Goal: Task Accomplishment & Management: Use online tool/utility

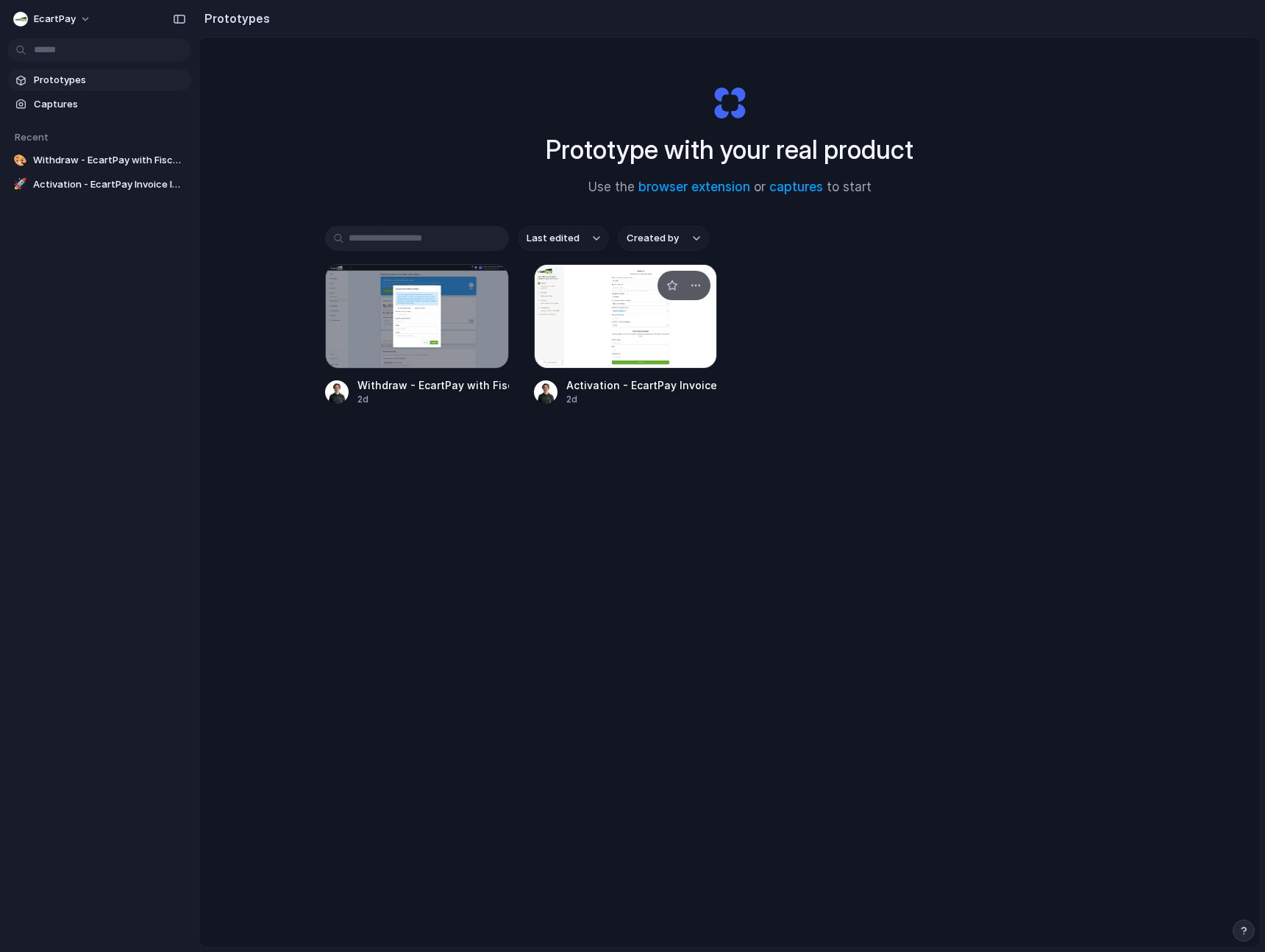
click at [681, 314] on div at bounding box center [626, 316] width 184 height 104
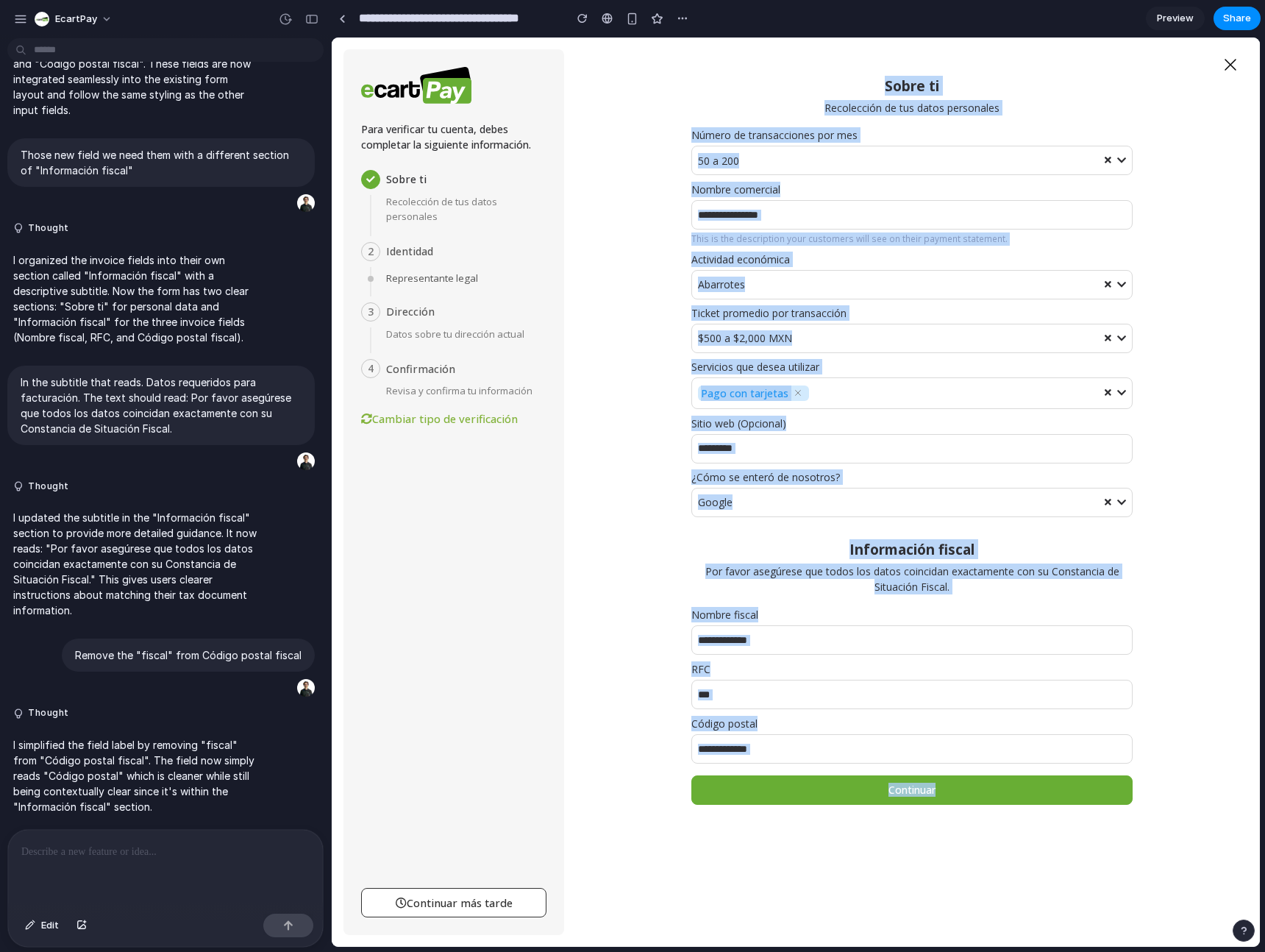
drag, startPoint x: 865, startPoint y: 81, endPoint x: 1108, endPoint y: 881, distance: 836.1
click at [1108, 881] on div "Sobre ti Recolección de tus datos personales Número de transacciones por mes 50…" at bounding box center [911, 492] width 695 height 909
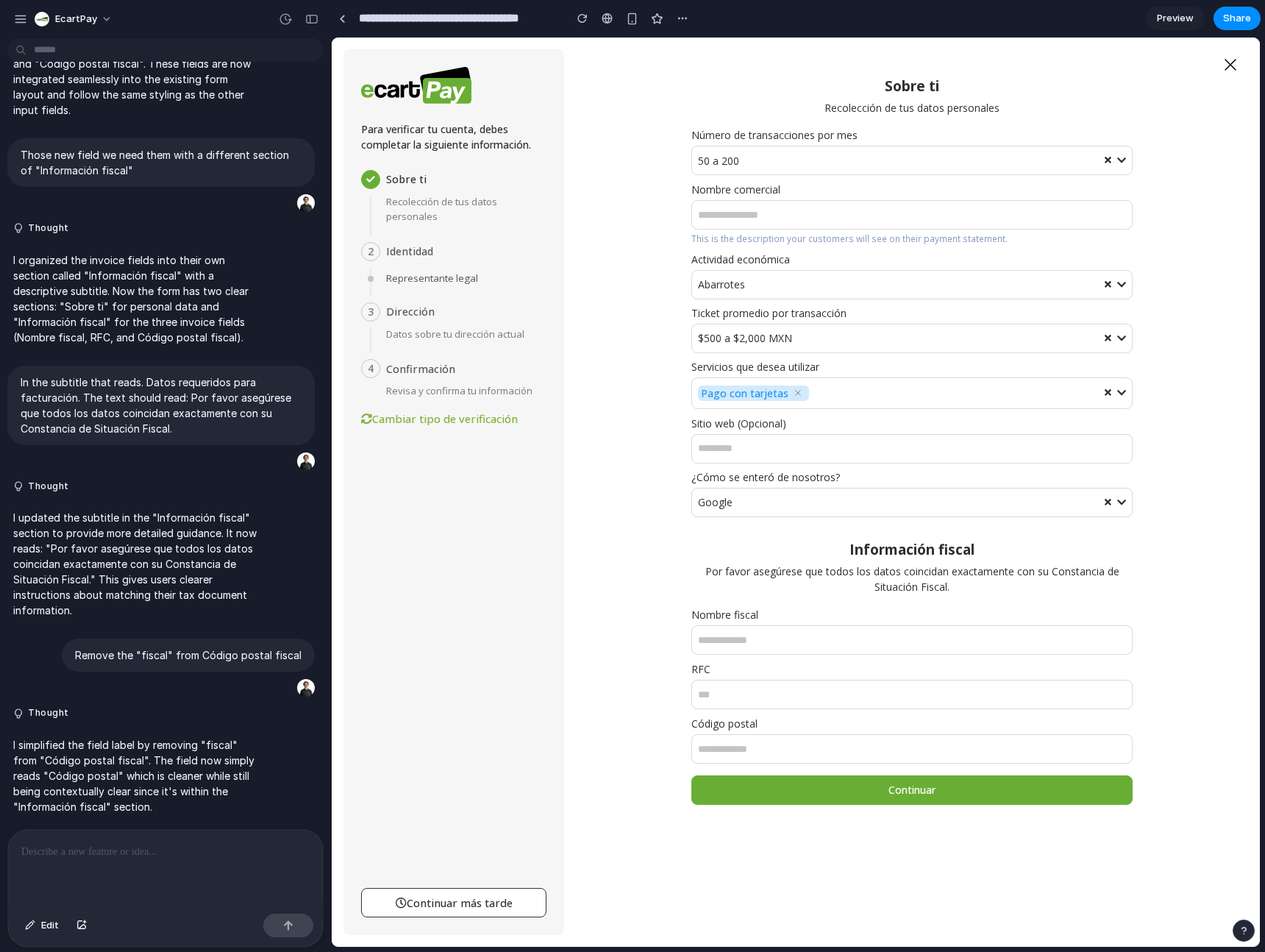
click at [1090, 876] on div "Sobre ti Recolección de tus datos personales Número de transacciones por mes 50…" at bounding box center [911, 492] width 695 height 909
click at [736, 748] on input "Código postal" at bounding box center [911, 749] width 442 height 30
click at [95, 848] on p at bounding box center [166, 852] width 288 height 18
click at [95, 853] on p at bounding box center [166, 852] width 288 height 18
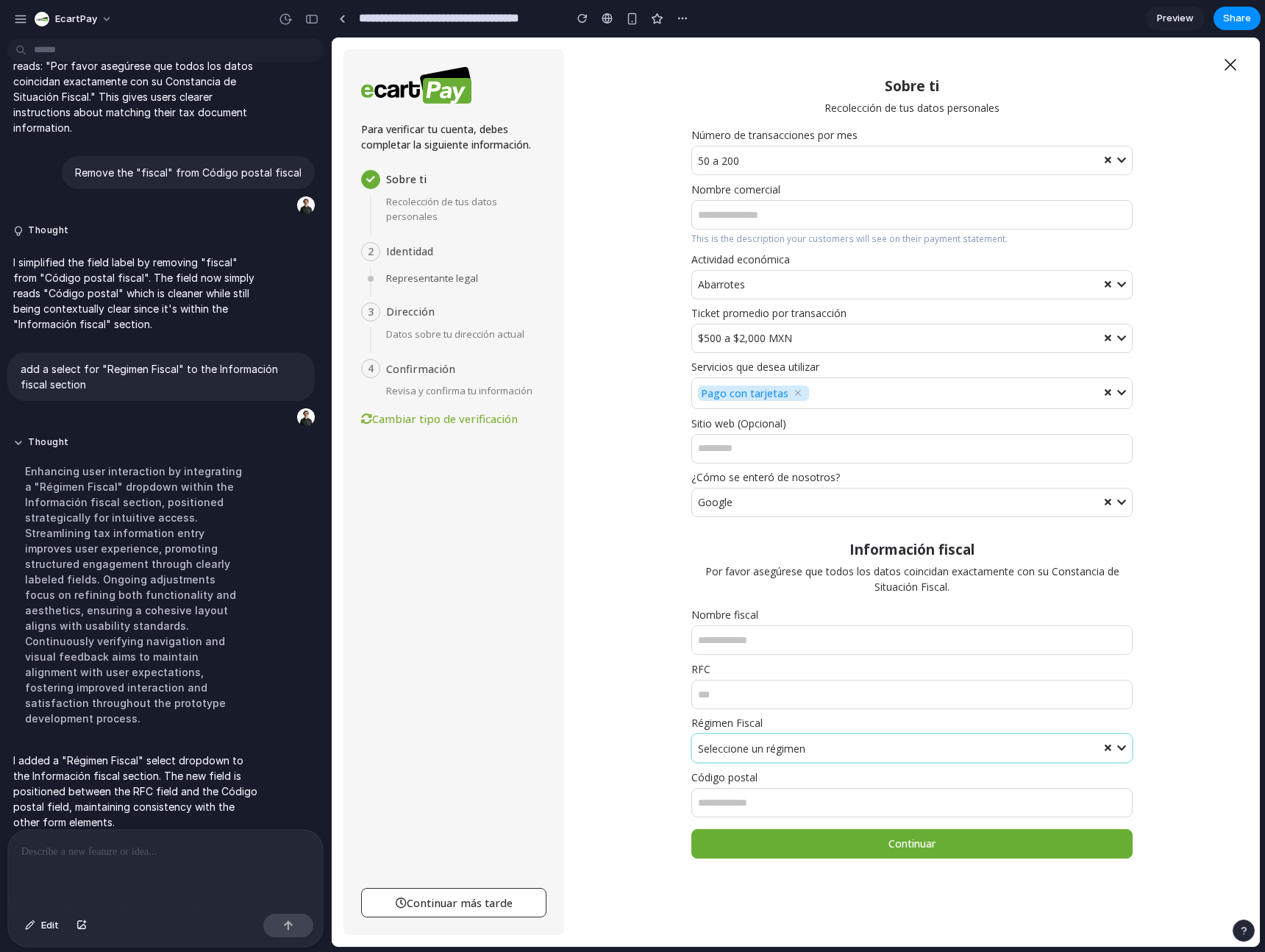
click at [742, 755] on div "Seleccione un régimen" at bounding box center [897, 748] width 398 height 15
click at [875, 752] on div "Seleccione un régimen" at bounding box center [897, 748] width 398 height 15
